Goal: Transaction & Acquisition: Download file/media

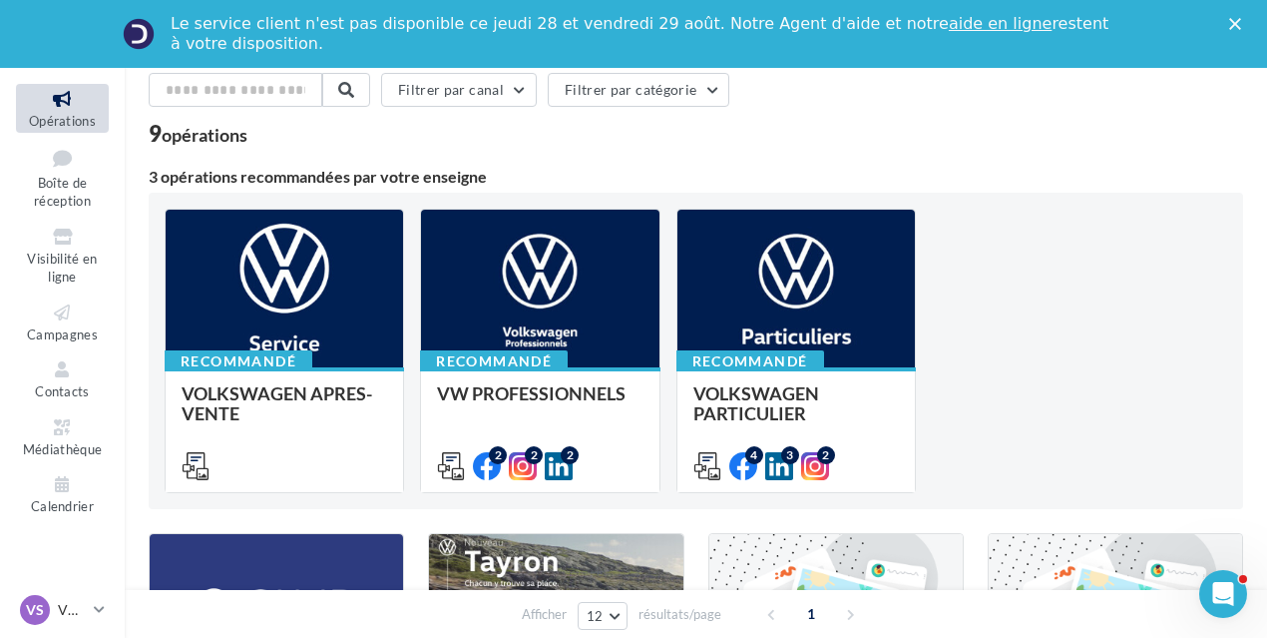
scroll to position [129, 0]
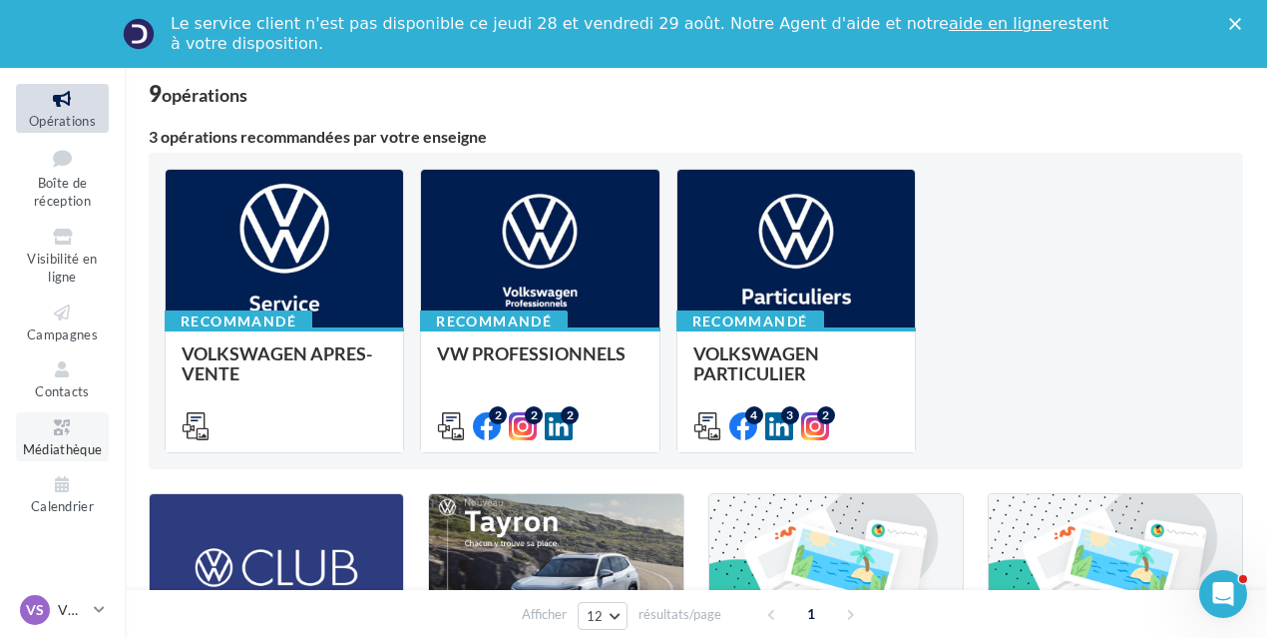
click at [57, 441] on span "Médiathèque" at bounding box center [63, 449] width 80 height 16
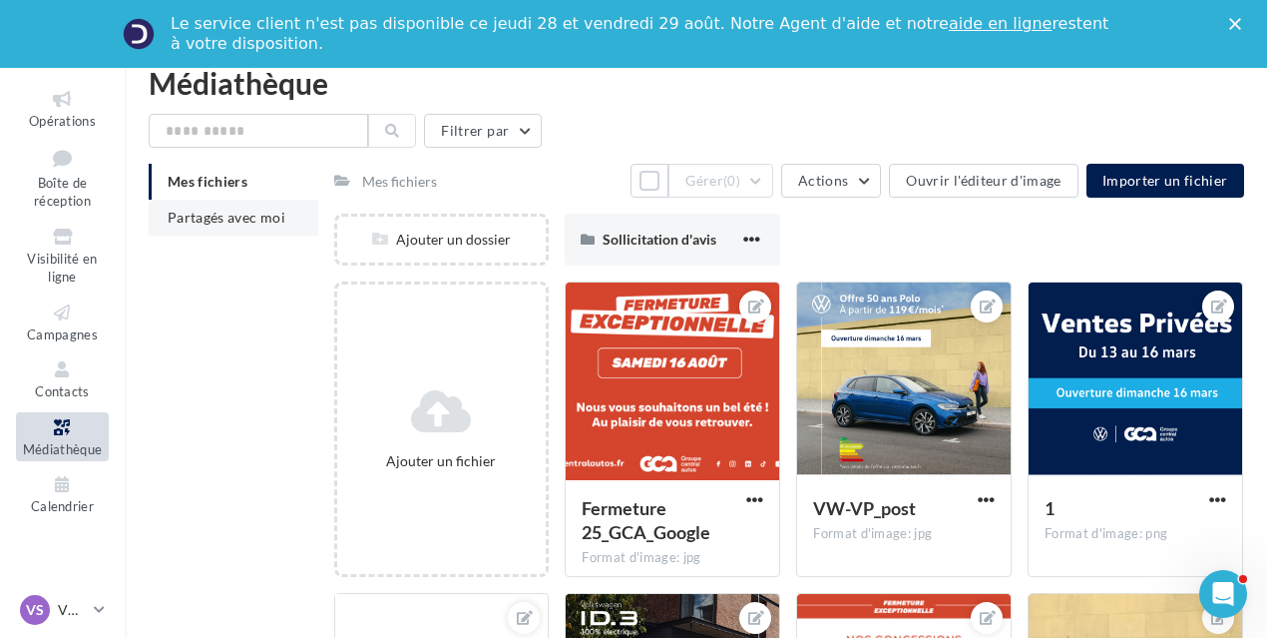
click at [233, 214] on span "Partagés avec moi" at bounding box center [227, 217] width 118 height 17
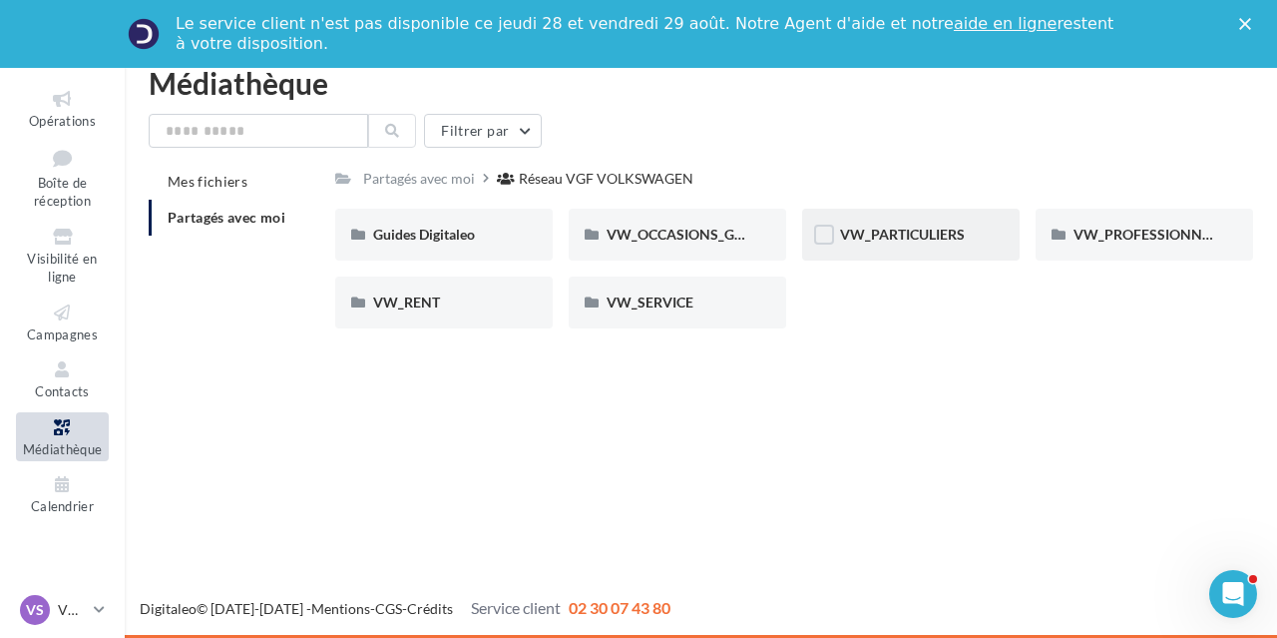
click at [984, 228] on div "VW_PARTICULIERS" at bounding box center [910, 235] width 217 height 52
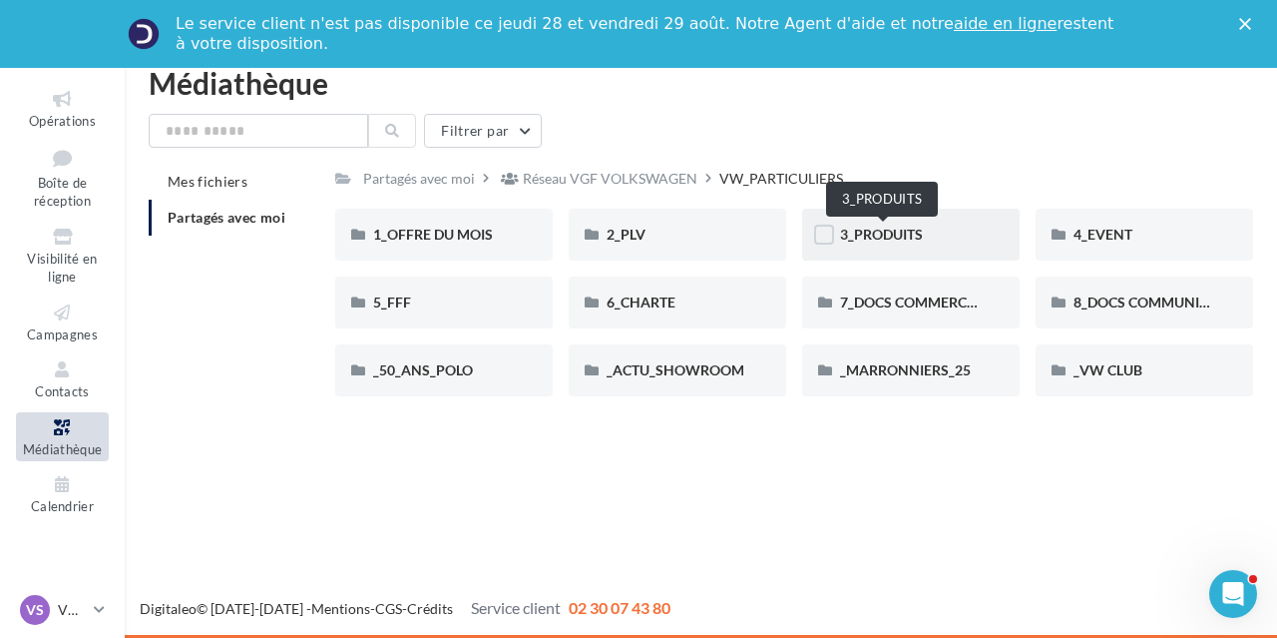
click at [908, 235] on span "3_PRODUITS" at bounding box center [881, 233] width 83 height 17
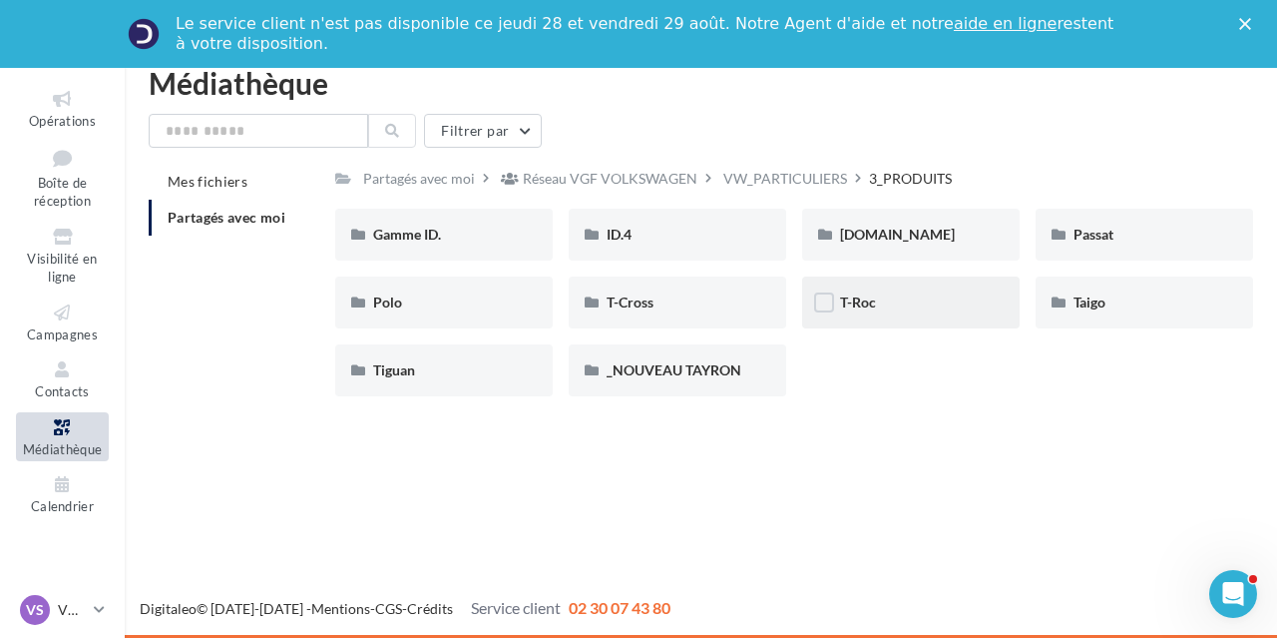
click at [881, 310] on div "T-Roc" at bounding box center [911, 302] width 142 height 20
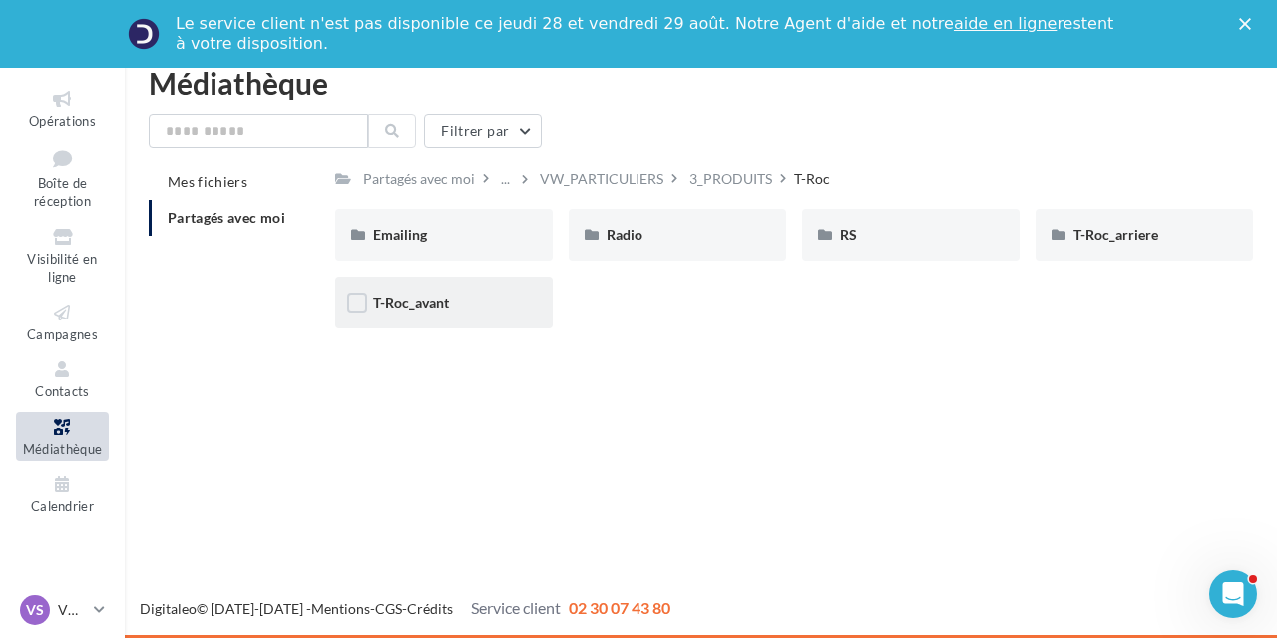
click at [420, 312] on div "T-Roc_avant" at bounding box center [444, 302] width 142 height 20
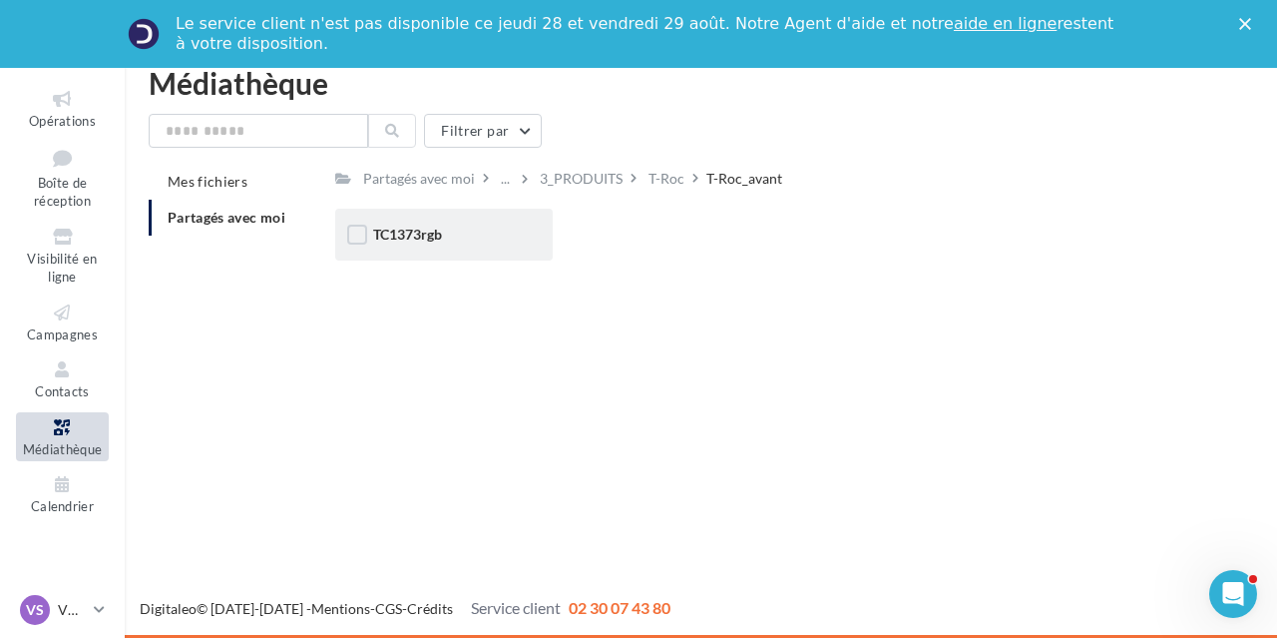
click at [437, 247] on div "TC1373rgb" at bounding box center [443, 235] width 217 height 52
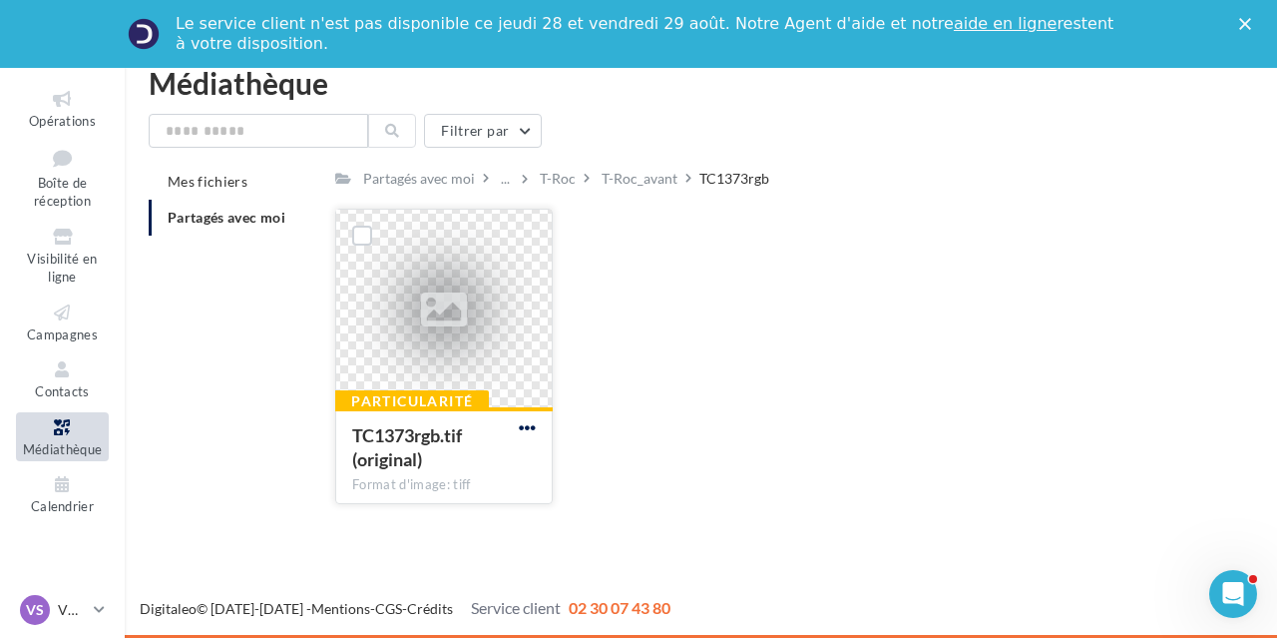
click at [524, 424] on span "button" at bounding box center [527, 427] width 17 height 17
click at [505, 456] on button "Télécharger" at bounding box center [440, 467] width 200 height 52
click at [540, 177] on div "T-Roc" at bounding box center [558, 179] width 36 height 20
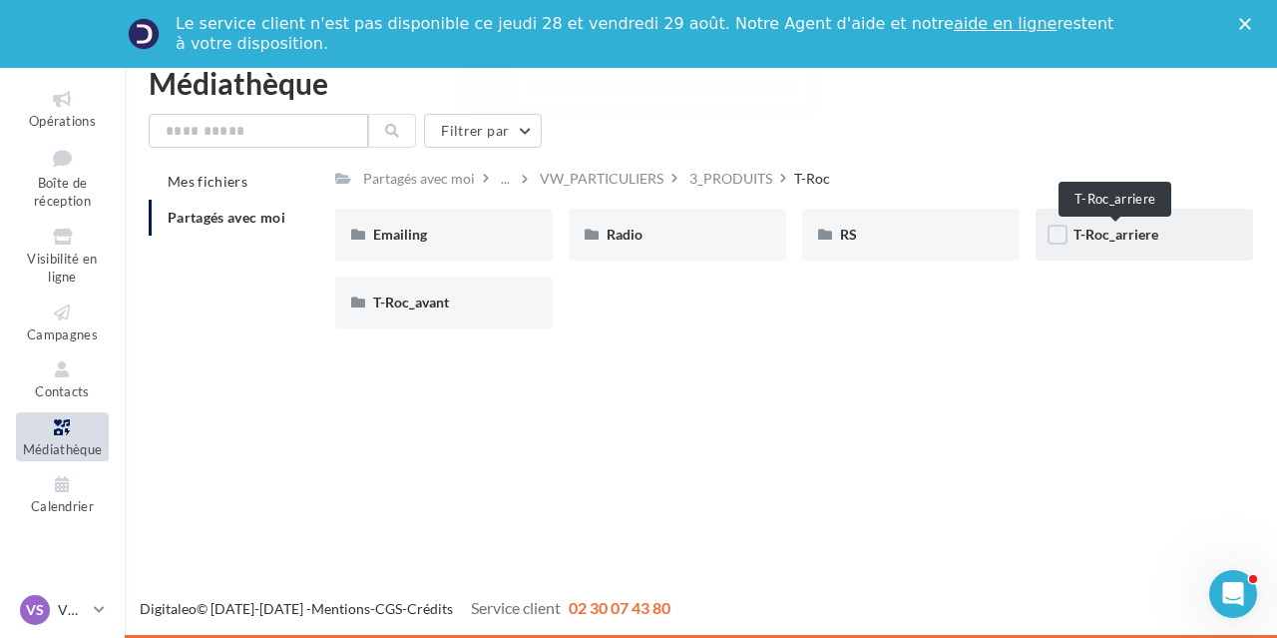
click at [1138, 230] on span "T-Roc_arriere" at bounding box center [1116, 233] width 85 height 17
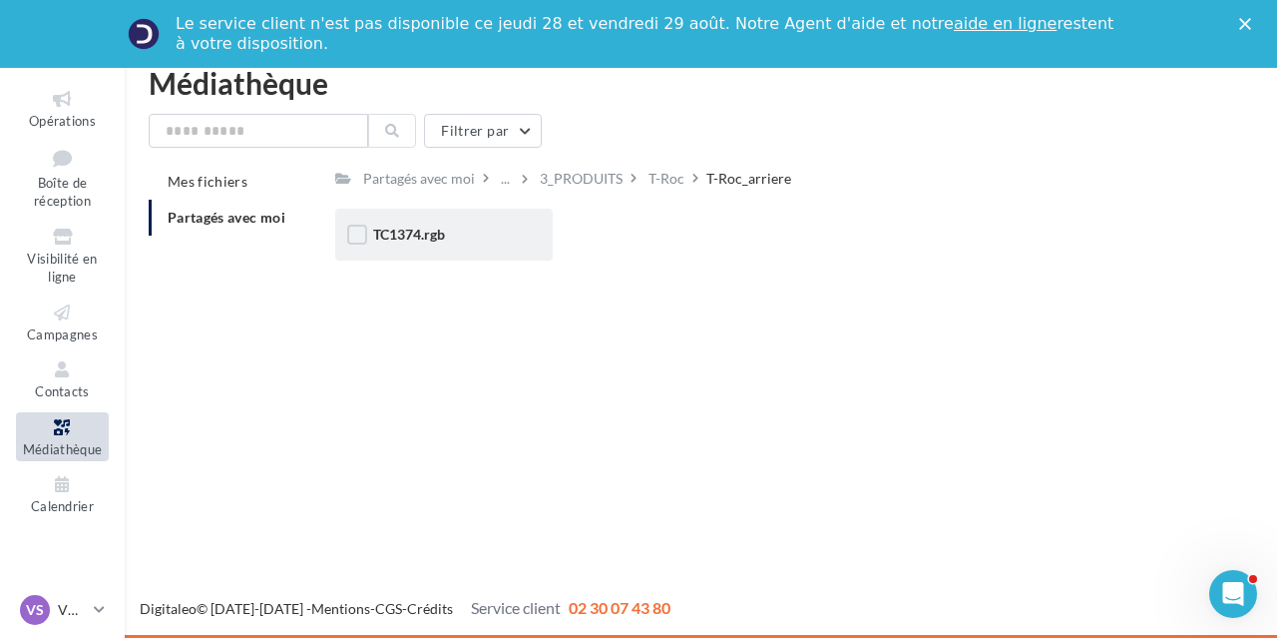
click at [465, 233] on div "TC1374.rgb" at bounding box center [444, 234] width 142 height 20
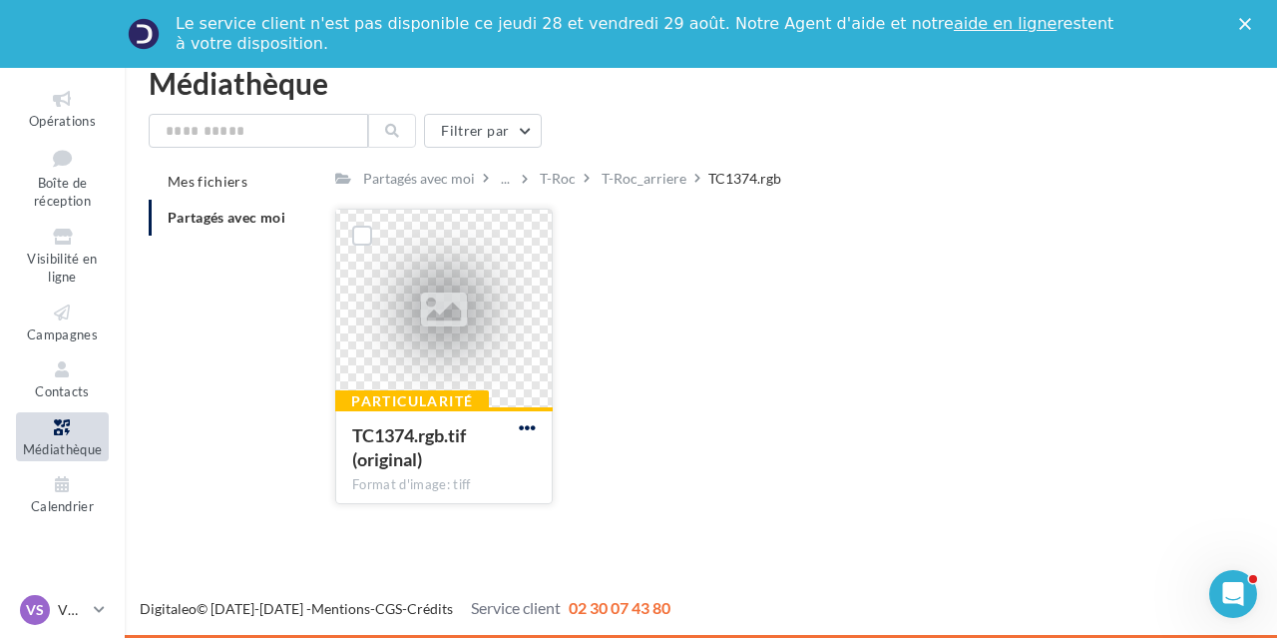
click at [531, 434] on span "button" at bounding box center [527, 427] width 17 height 17
click at [529, 468] on button "Télécharger" at bounding box center [440, 467] width 200 height 52
